Goal: Transaction & Acquisition: Purchase product/service

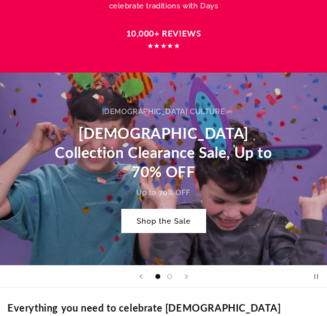
scroll to position [247, 0]
click at [179, 213] on link "Shop the Sale" at bounding box center [164, 220] width 84 height 23
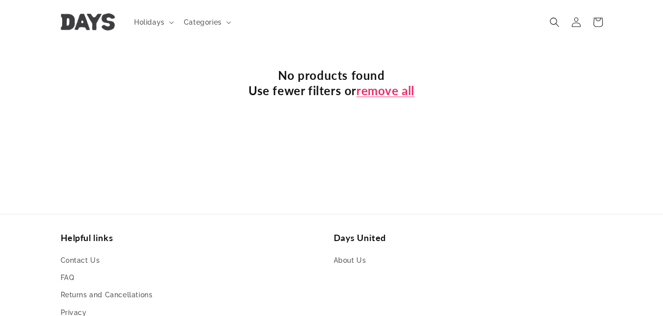
scroll to position [258, 0]
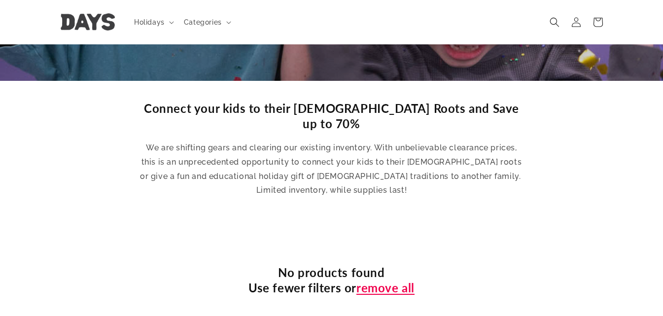
click at [326, 280] on link "remove all" at bounding box center [385, 287] width 58 height 15
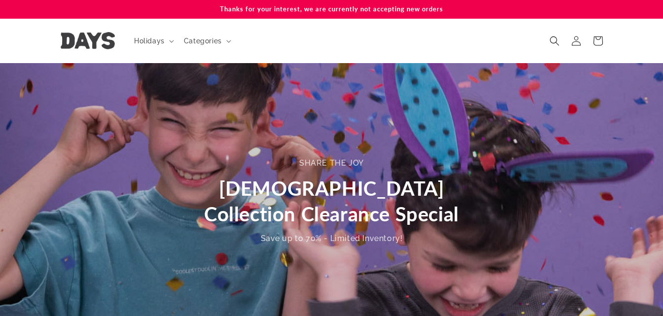
scroll to position [247, 0]
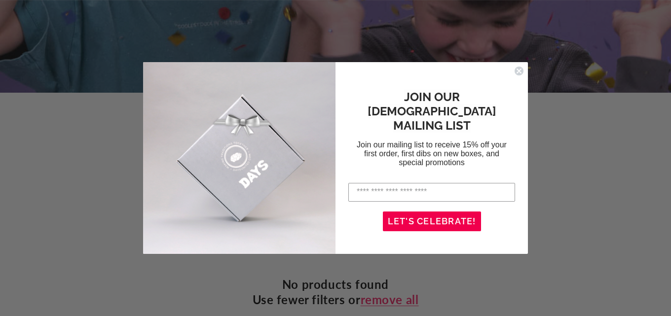
click at [516, 65] on form "JOIN OUR JEWISH MAILING LIST Join our mailing list to receive 15% off your firs…" at bounding box center [335, 158] width 385 height 192
click at [518, 69] on circle "Close dialog" at bounding box center [518, 70] width 9 height 9
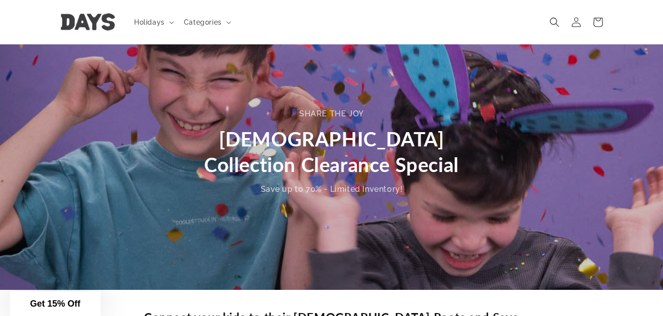
scroll to position [0, 0]
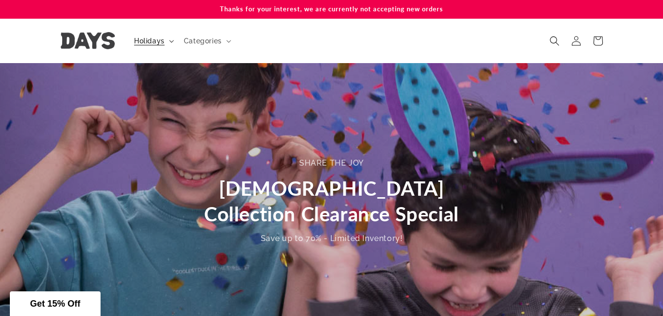
click at [149, 43] on span "Holidays" at bounding box center [149, 40] width 31 height 9
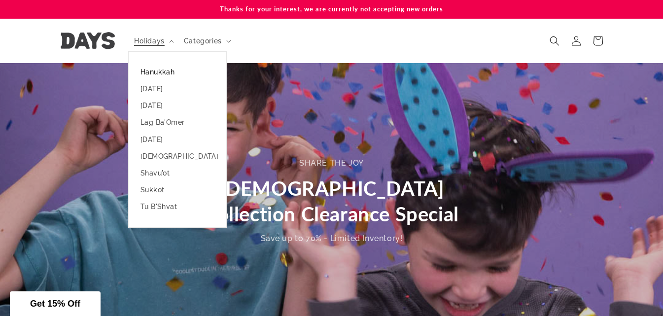
click at [154, 72] on link "Hanukkah" at bounding box center [178, 72] width 98 height 17
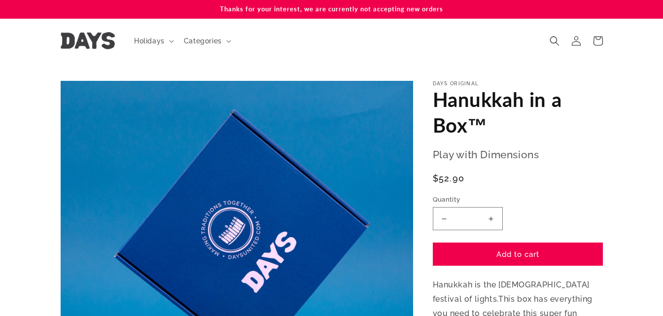
scroll to position [99, 0]
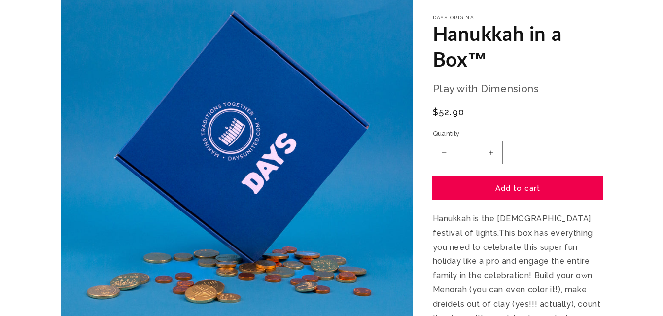
click at [326, 182] on button "Add to cart" at bounding box center [518, 188] width 170 height 23
